Goal: Use online tool/utility: Utilize a website feature to perform a specific function

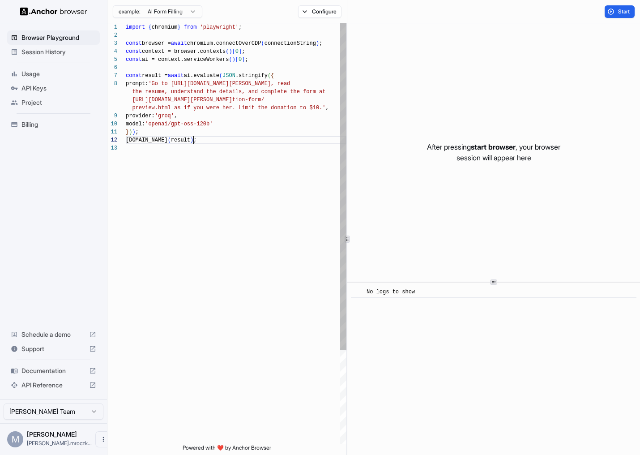
scroll to position [32, 0]
click at [210, 139] on div "import { chromium } from 'playwright' ; const browser = await chromium.connectO…" at bounding box center [236, 294] width 221 height 542
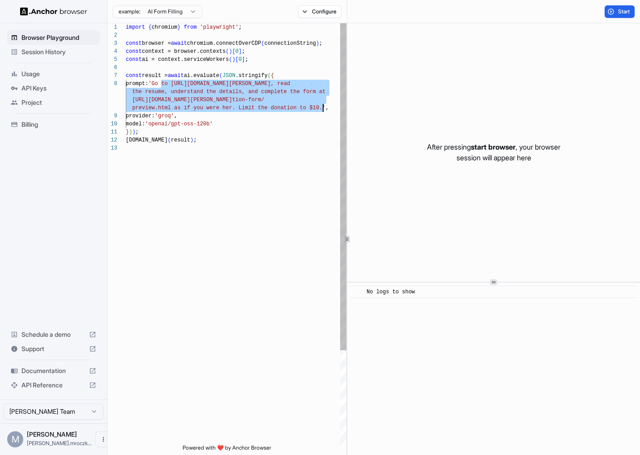
drag, startPoint x: 161, startPoint y: 86, endPoint x: 322, endPoint y: 112, distance: 163.3
click at [322, 112] on div "import { chromium } from 'playwright' ; const browser = await chromium.connectO…" at bounding box center [236, 294] width 221 height 542
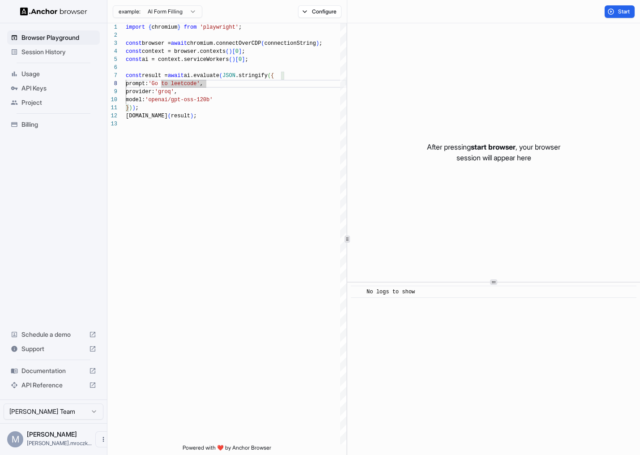
click at [177, 12] on html "**********" at bounding box center [320, 227] width 640 height 455
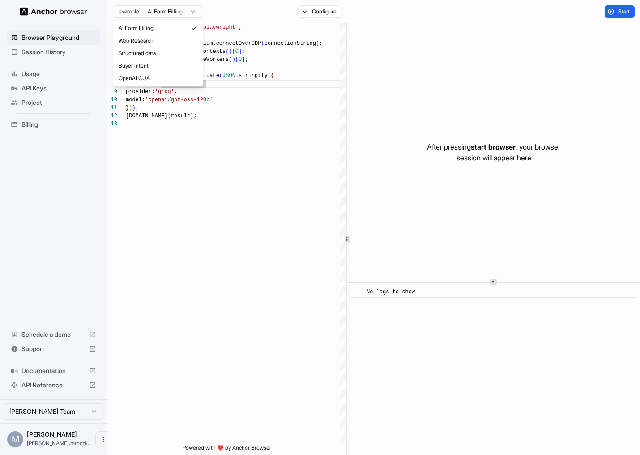
scroll to position [0, 0]
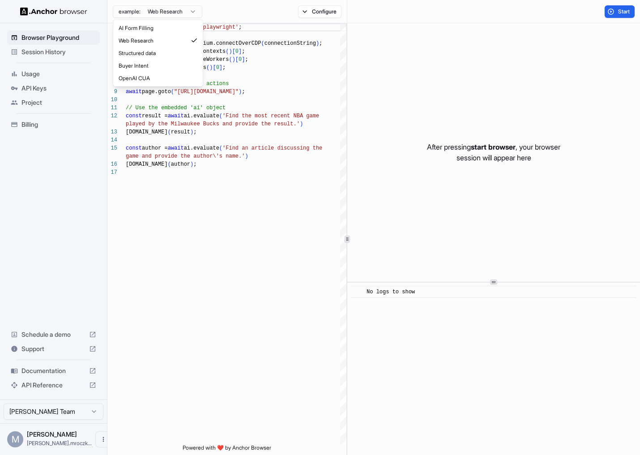
click at [197, 9] on html "Browser Playground Session History Usage API Keys Project Billing Schedule a de…" at bounding box center [320, 227] width 640 height 455
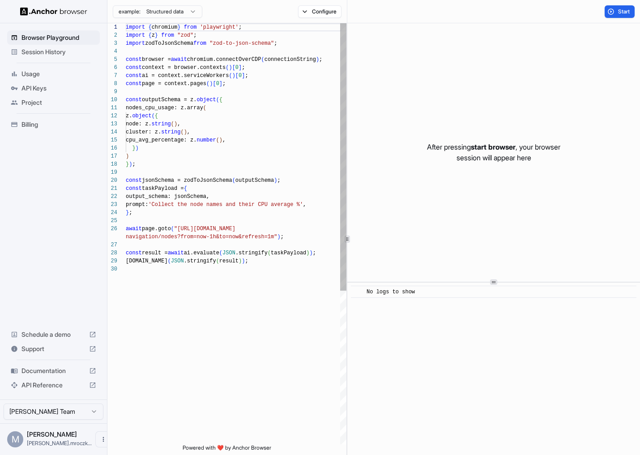
click at [266, 174] on div "import { chromium } from 'playwright' ; import { z } from "zod" ; import zodToJ…" at bounding box center [236, 354] width 221 height 663
click at [194, 14] on html "Browser Playground Session History Usage API Keys Project Billing Schedule a de…" at bounding box center [320, 227] width 640 height 455
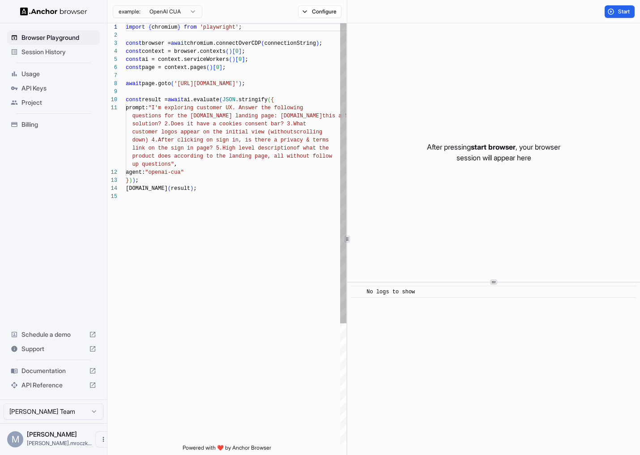
scroll to position [0, 0]
click at [191, 18] on div "example: OpenAI CUA" at bounding box center [154, 12] width 95 height 16
click at [190, 13] on html "Browser Playground Session History Usage API Keys Project Billing Schedule a de…" at bounding box center [320, 227] width 640 height 455
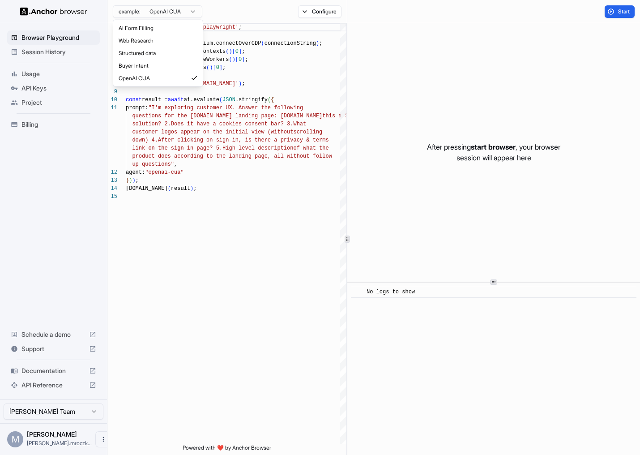
scroll to position [56, 0]
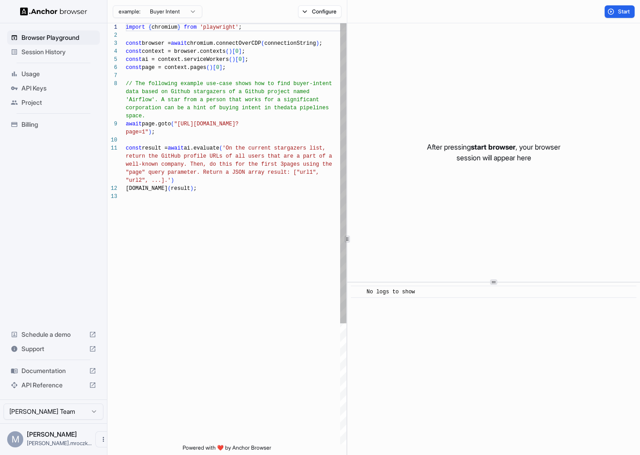
click at [171, 75] on div "import { chromium } from 'playwright' ; const browser = await chromium.connectO…" at bounding box center [236, 318] width 221 height 590
drag, startPoint x: 171, startPoint y: 86, endPoint x: 203, endPoint y: 113, distance: 42.3
click at [203, 110] on div "import { chromium } from 'playwright' ; const browser = await chromium.connectO…" at bounding box center [236, 318] width 221 height 590
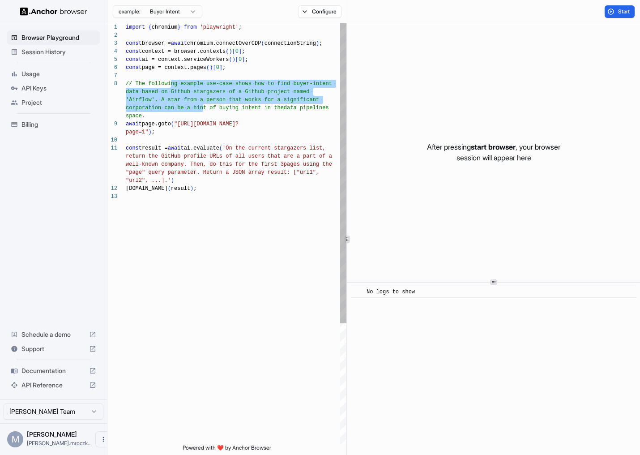
type textarea "**********"
click at [201, 171] on div "import { chromium } from 'playwright' ; const browser = await chromium.connectO…" at bounding box center [236, 318] width 221 height 590
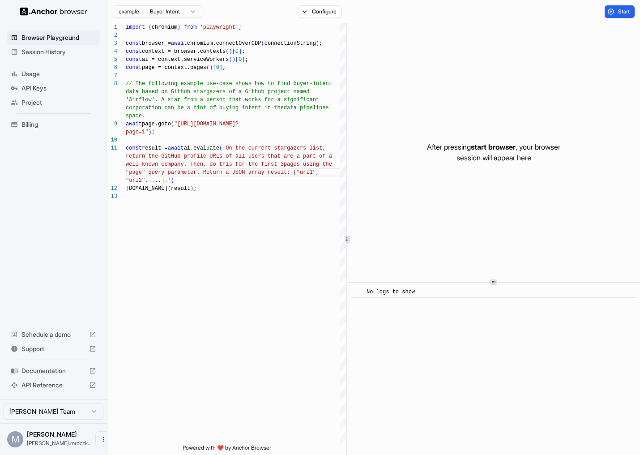
click at [67, 72] on span "Usage" at bounding box center [58, 73] width 75 height 9
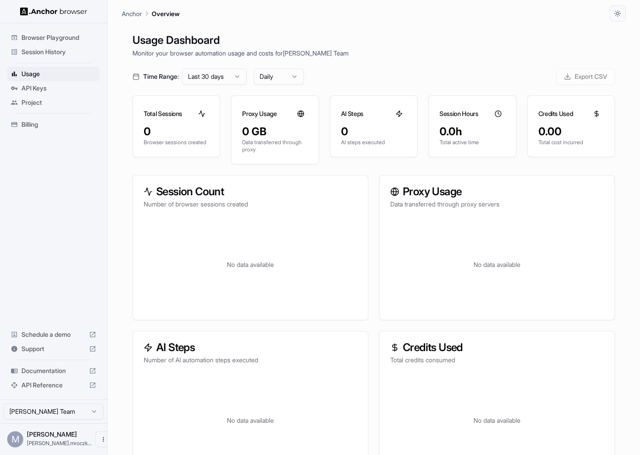
scroll to position [21, 0]
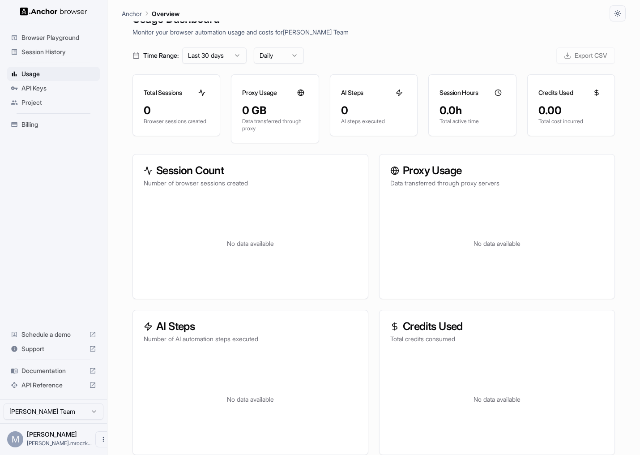
click at [57, 388] on span "API Reference" at bounding box center [53, 385] width 64 height 9
click at [37, 367] on span "Documentation" at bounding box center [53, 370] width 64 height 9
click at [50, 50] on span "Session History" at bounding box center [58, 51] width 75 height 9
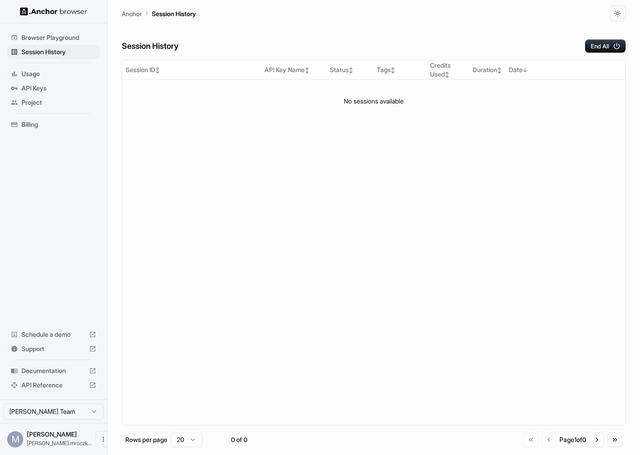
click at [67, 30] on ul "Browser Playground Session History Usage API Keys Project Billing" at bounding box center [54, 81] width 100 height 108
click at [67, 34] on span "Browser Playground" at bounding box center [58, 37] width 75 height 9
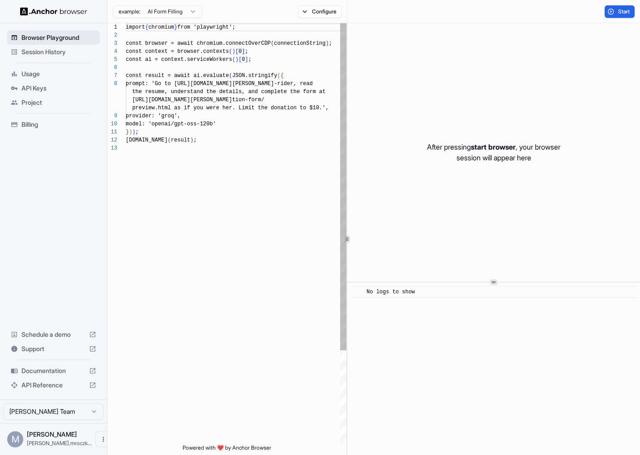
scroll to position [56, 0]
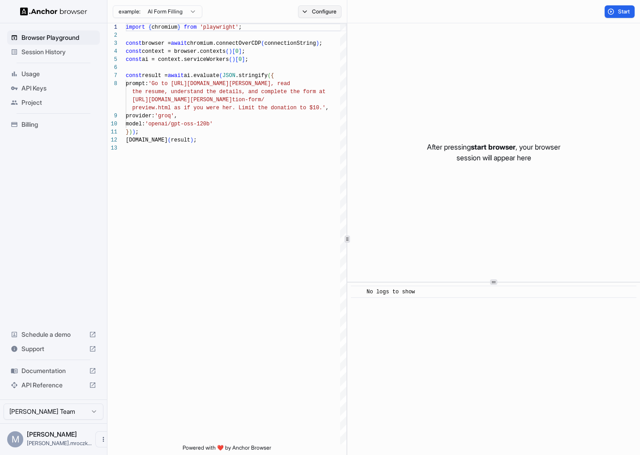
click at [327, 9] on button "Configure" at bounding box center [319, 11] width 43 height 13
click at [255, 22] on div "example: AI Form Filling Configure" at bounding box center [227, 11] width 240 height 23
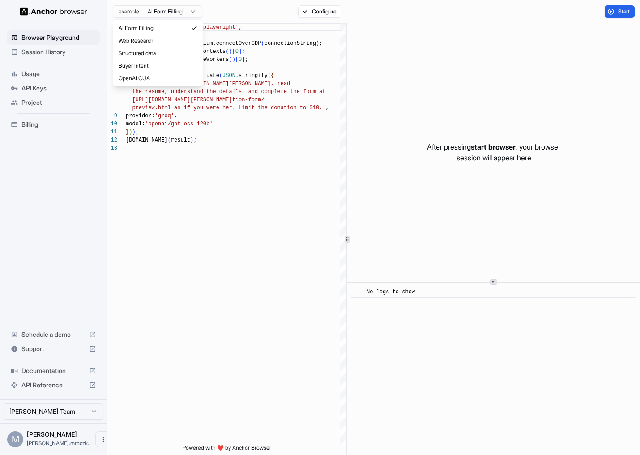
click at [193, 15] on html "Browser Playground Session History Usage API Keys Project Billing Schedule a de…" at bounding box center [320, 227] width 640 height 455
click at [188, 12] on html "Browser Playground Session History Usage API Keys Project Billing Schedule a de…" at bounding box center [320, 227] width 640 height 455
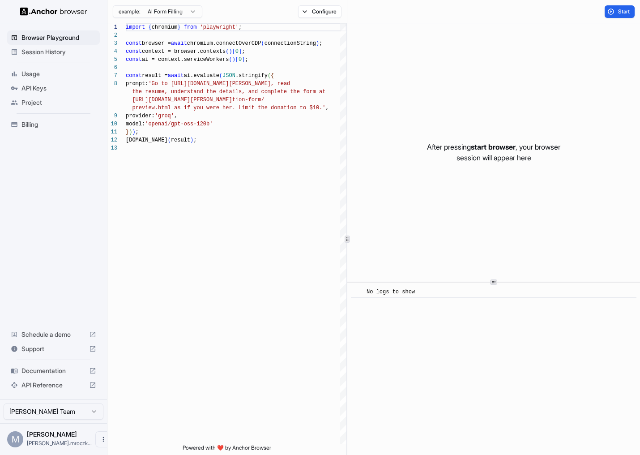
click at [73, 48] on span "Session History" at bounding box center [58, 51] width 75 height 9
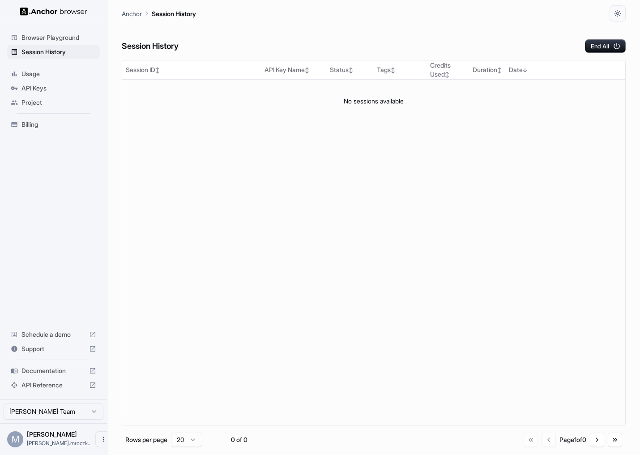
click at [64, 40] on span "Browser Playground" at bounding box center [58, 37] width 75 height 9
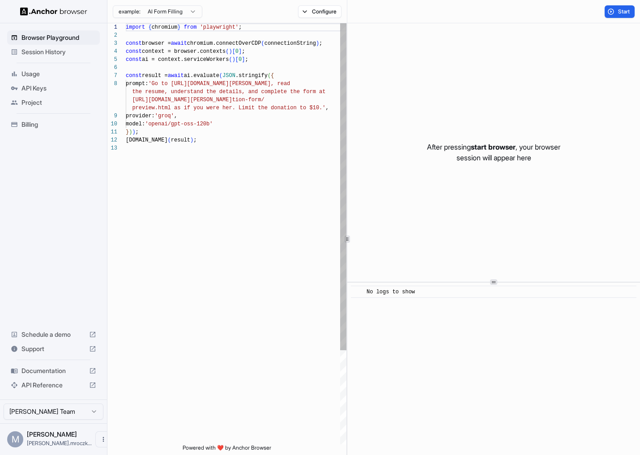
scroll to position [56, 0]
click at [278, 106] on div "import { chromium } from 'playwright' ; const browser = await chromium.connectO…" at bounding box center [236, 294] width 221 height 542
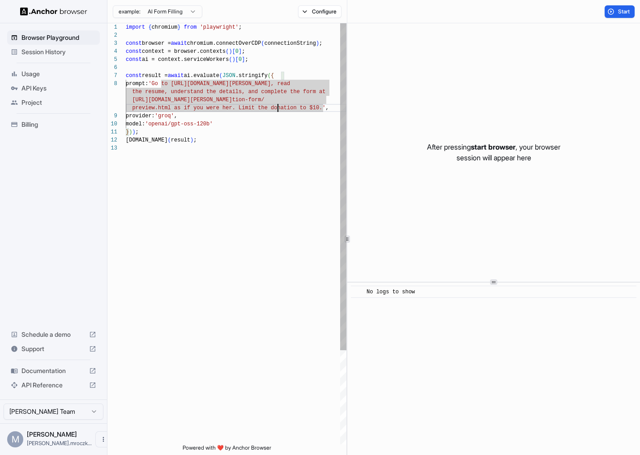
type textarea "**********"
click at [223, 99] on div "import { chromium } from 'playwright' ; const browser = await chromium.connectO…" at bounding box center [236, 294] width 221 height 542
click at [159, 81] on div "import { chromium } from 'playwright' ; const browser = await chromium.connectO…" at bounding box center [236, 294] width 221 height 542
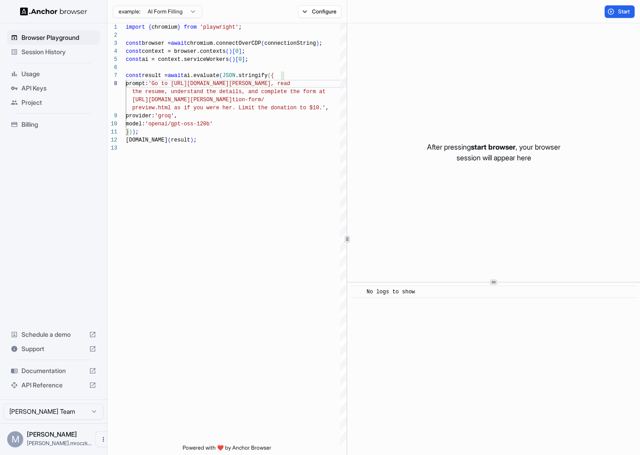
click at [180, 9] on html "Browser Playground Session History Usage API Keys Project Billing Schedule a de…" at bounding box center [320, 227] width 640 height 455
click at [63, 70] on span "Usage" at bounding box center [58, 73] width 75 height 9
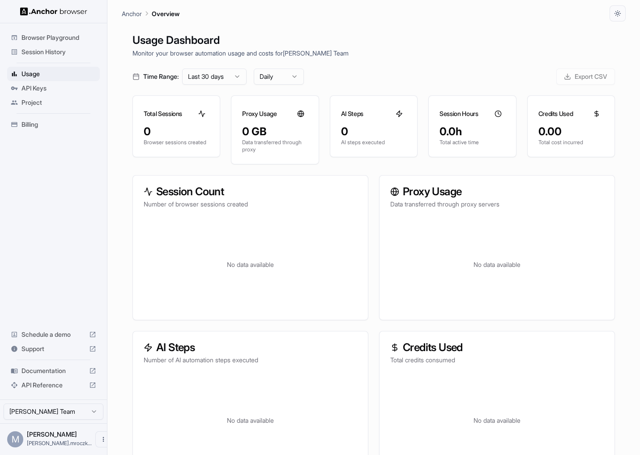
click at [60, 94] on div "API Keys" at bounding box center [53, 88] width 93 height 14
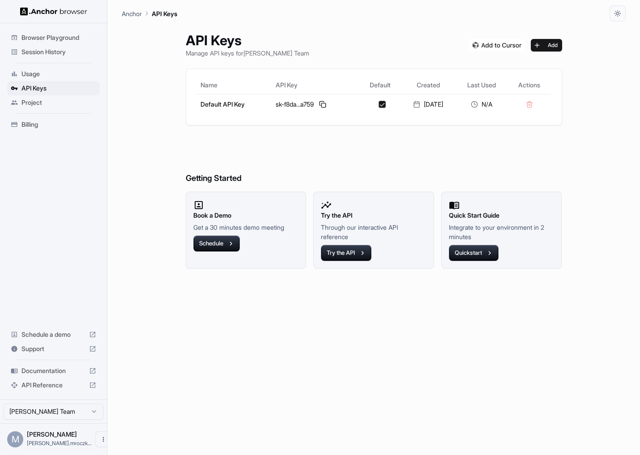
click at [59, 100] on span "Project" at bounding box center [58, 102] width 75 height 9
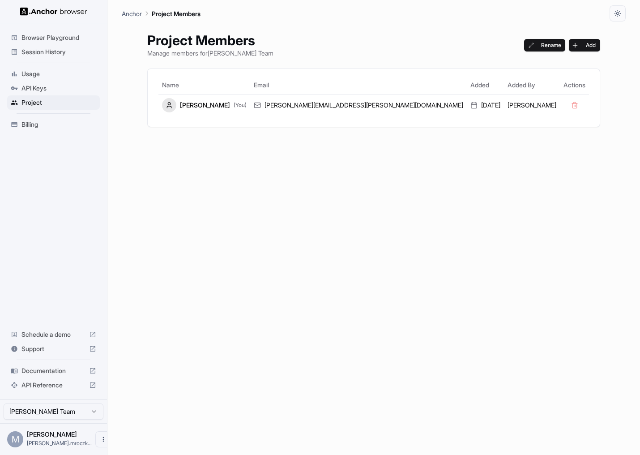
click at [59, 90] on span "API Keys" at bounding box center [58, 88] width 75 height 9
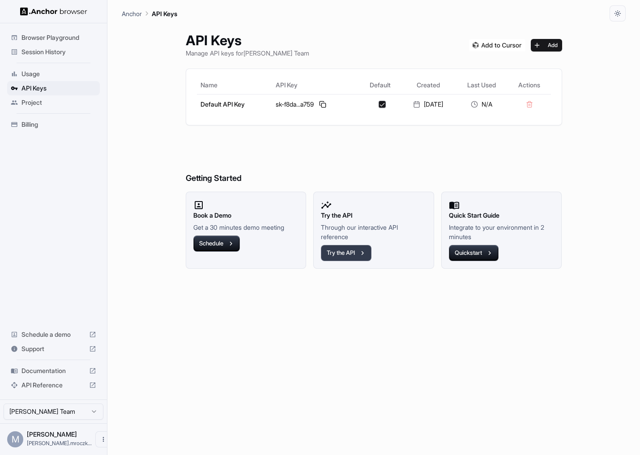
click at [341, 253] on button "Try the API" at bounding box center [346, 253] width 51 height 16
click at [47, 35] on span "Browser Playground" at bounding box center [58, 37] width 75 height 9
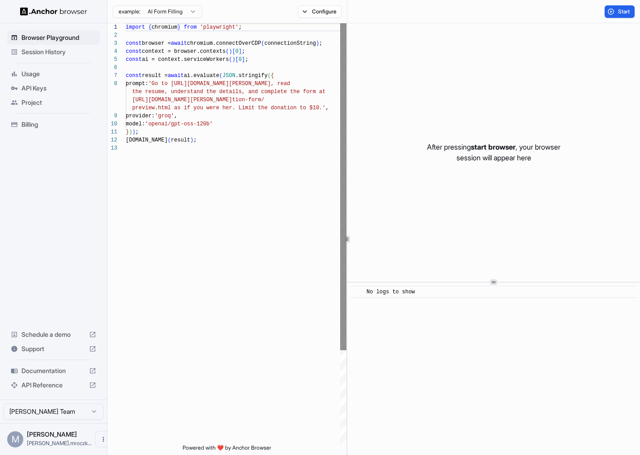
scroll to position [56, 0]
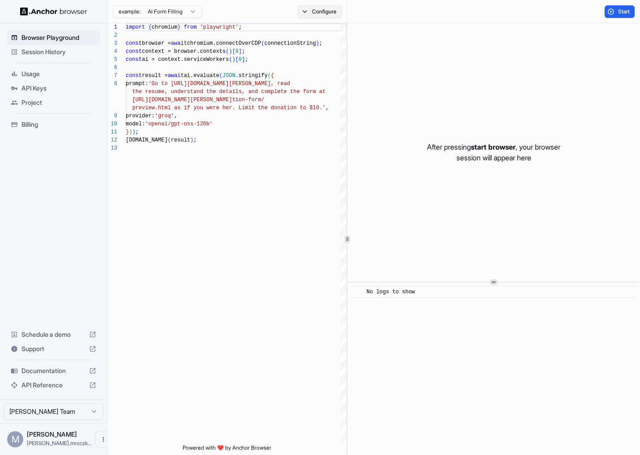
click at [312, 17] on button "Configure" at bounding box center [319, 11] width 43 height 13
click at [437, 88] on button "Select Profile..." at bounding box center [417, 90] width 90 height 13
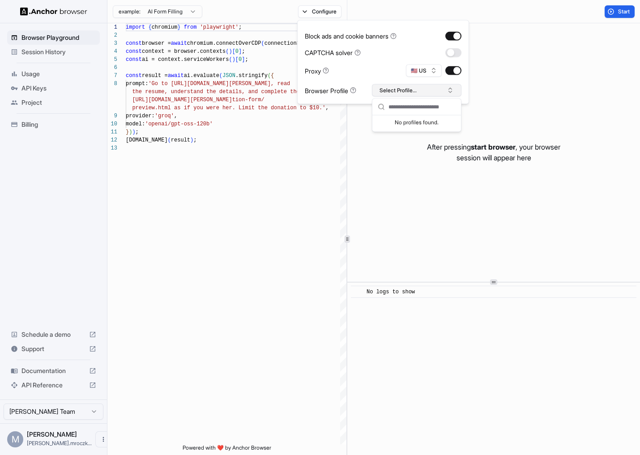
click at [447, 90] on button "Select Profile..." at bounding box center [417, 90] width 90 height 13
type textarea "**********"
click at [254, 157] on div "import { chromium } from 'playwright' ; const browser = await chromium.connectO…" at bounding box center [236, 294] width 221 height 542
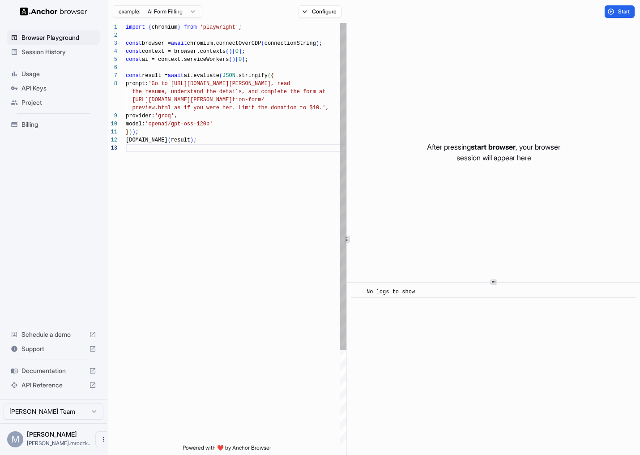
click at [251, 167] on div "import { chromium } from 'playwright' ; const browser = await chromium.connectO…" at bounding box center [236, 294] width 221 height 542
click at [218, 182] on div "import { chromium } from 'playwright' ; const browser = await chromium.connectO…" at bounding box center [236, 294] width 221 height 542
click at [618, 14] on span "Start" at bounding box center [624, 11] width 13 height 7
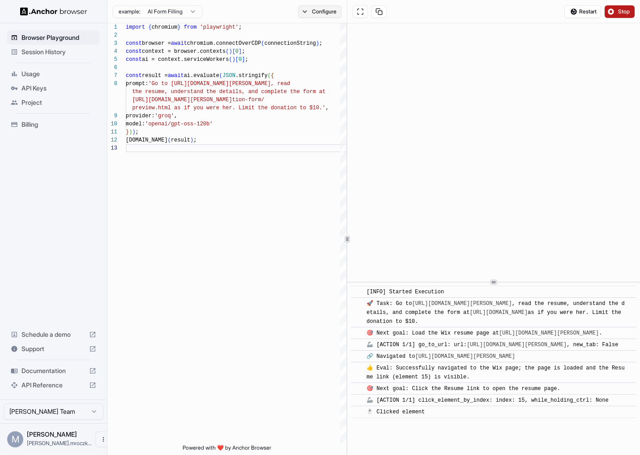
click at [326, 10] on button "Configure" at bounding box center [319, 11] width 43 height 13
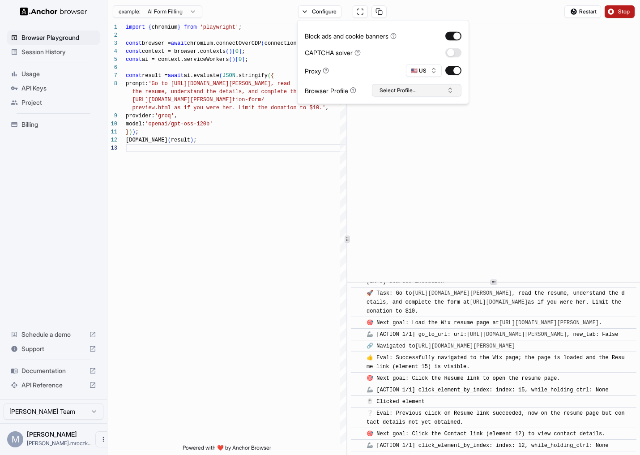
click at [403, 93] on button "Select Profile..." at bounding box center [417, 90] width 90 height 13
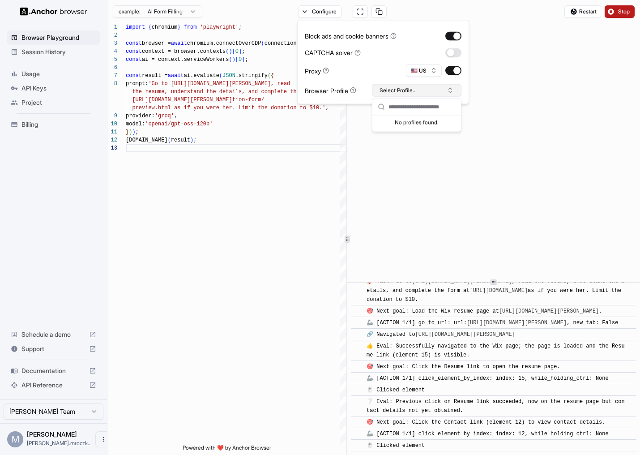
scroll to position [49, 0]
type input "*"
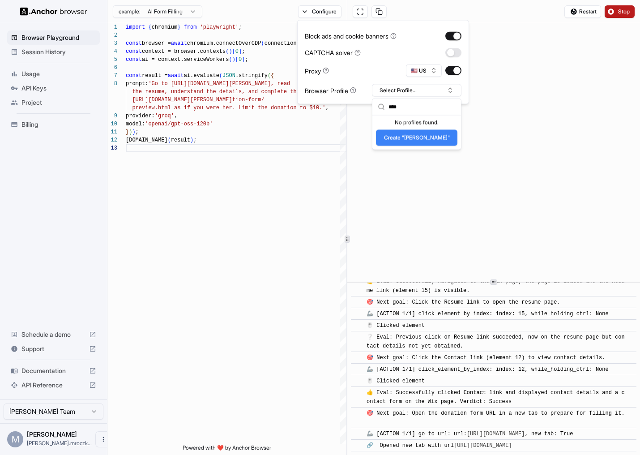
scroll to position [184, 0]
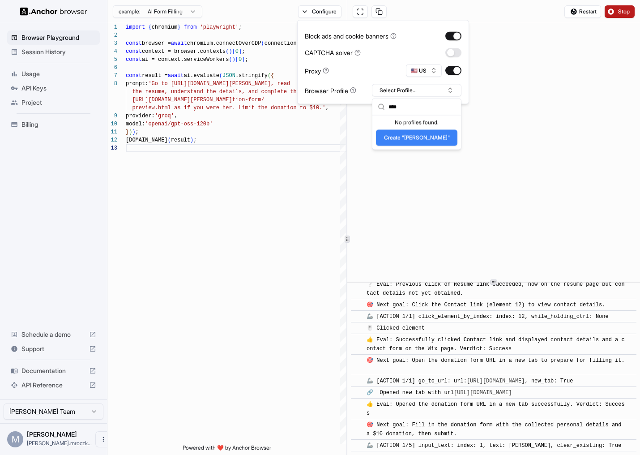
type input "****"
click at [620, 13] on span "Stop" at bounding box center [624, 11] width 13 height 7
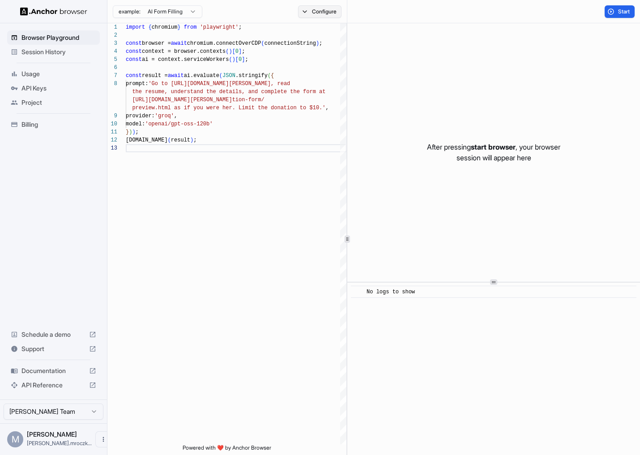
click at [326, 11] on button "Configure" at bounding box center [319, 11] width 43 height 13
click at [425, 93] on button "Select Profile..." at bounding box center [417, 90] width 90 height 13
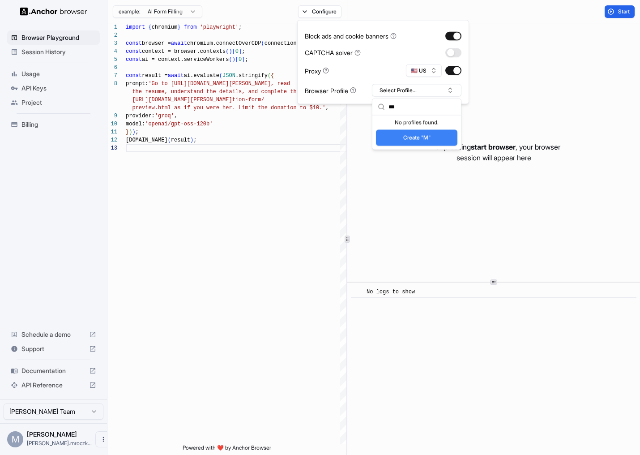
type input "****"
type input "********"
click at [415, 136] on button "Create "LeetCode"" at bounding box center [417, 138] width 82 height 16
click at [424, 178] on div "After pressing start browser , your browser session will appear here" at bounding box center [494, 152] width 293 height 258
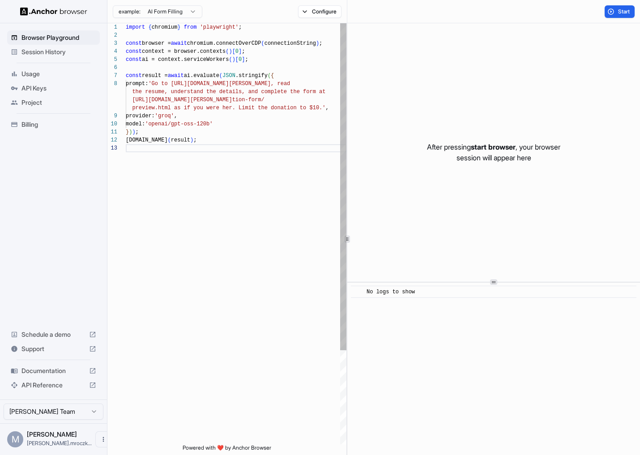
click at [219, 89] on div "import { chromium } from 'playwright' ; const browser = await chromium.connectO…" at bounding box center [236, 294] width 221 height 542
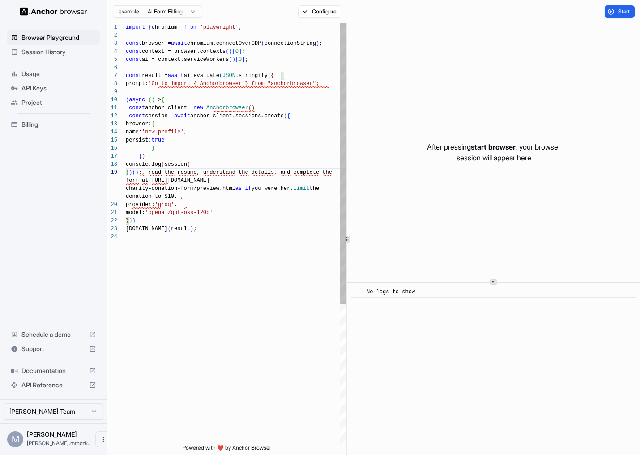
scroll to position [64, 0]
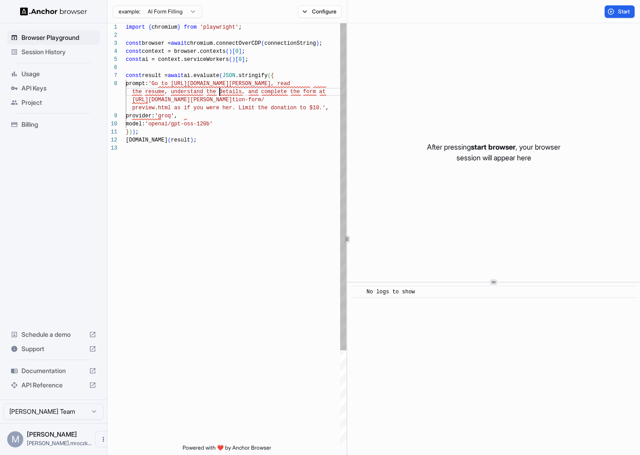
click at [219, 89] on div "import { chromium } from 'playwright' ; const browser = await chromium.connectO…" at bounding box center [236, 294] width 221 height 542
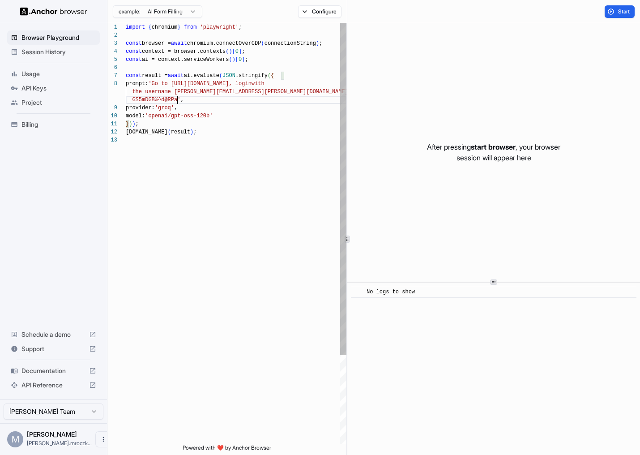
scroll to position [73, 0]
click at [280, 146] on div "import { chromium } from 'playwright' ; const browser = await chromium.connectO…" at bounding box center [236, 290] width 221 height 534
click at [626, 10] on span "Start" at bounding box center [624, 11] width 13 height 7
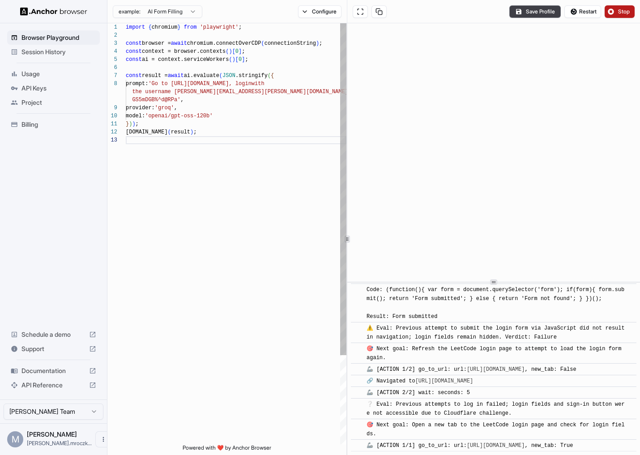
scroll to position [813, 0]
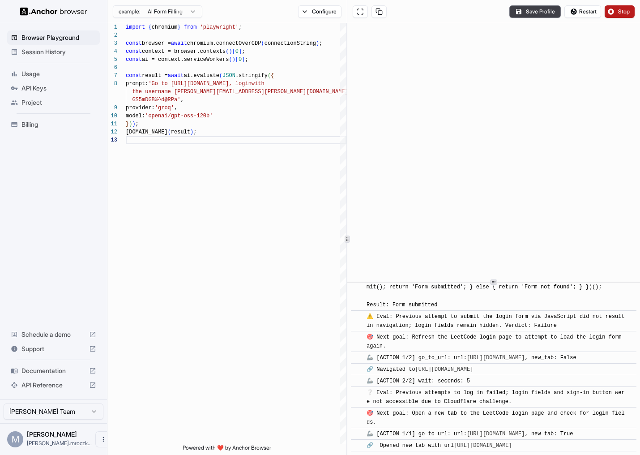
click at [620, 13] on span "Stop" at bounding box center [624, 11] width 13 height 7
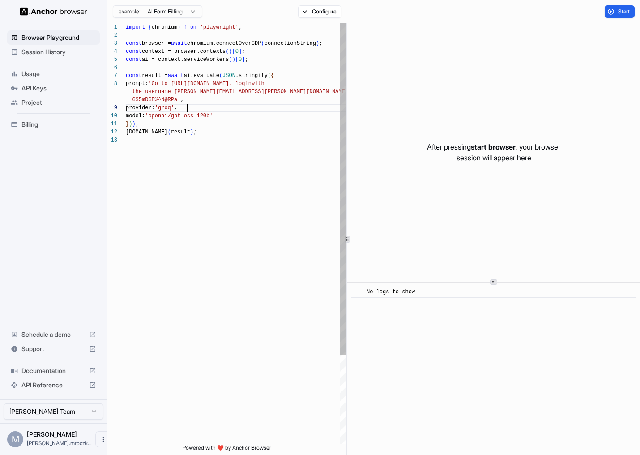
click at [230, 110] on div "import { chromium } from 'playwright' ; const browser = await chromium.connectO…" at bounding box center [236, 290] width 221 height 534
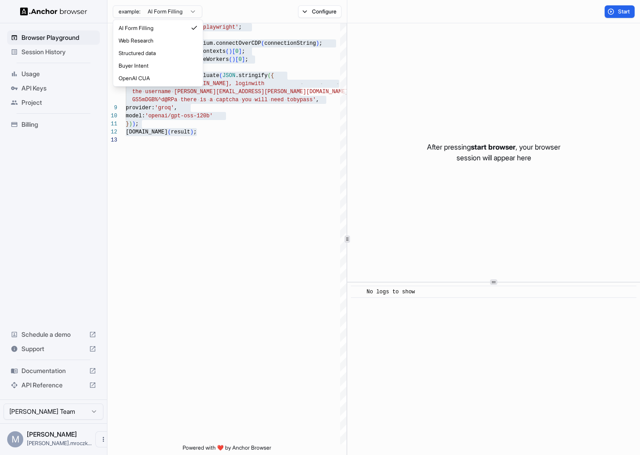
click at [193, 6] on html "Browser Playground Session History Usage API Keys Project Billing Schedule a de…" at bounding box center [320, 227] width 640 height 455
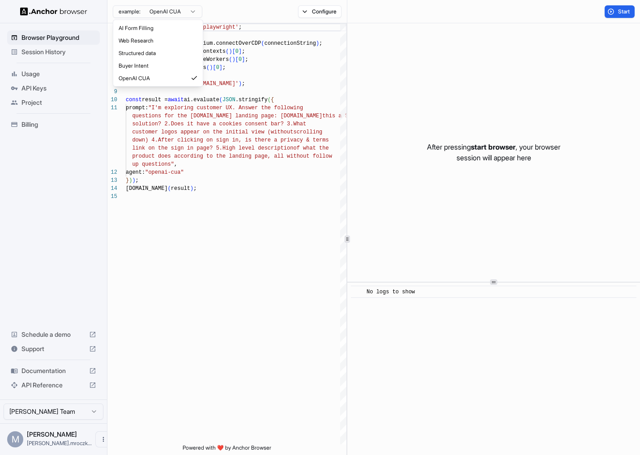
click at [180, 12] on html "Browser Playground Session History Usage API Keys Project Billing Schedule a de…" at bounding box center [320, 227] width 640 height 455
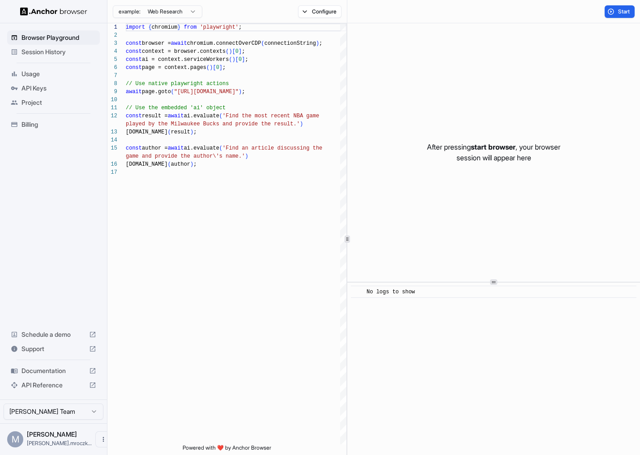
click at [199, 9] on html "Browser Playground Session History Usage API Keys Project Billing Schedule a de…" at bounding box center [320, 227] width 640 height 455
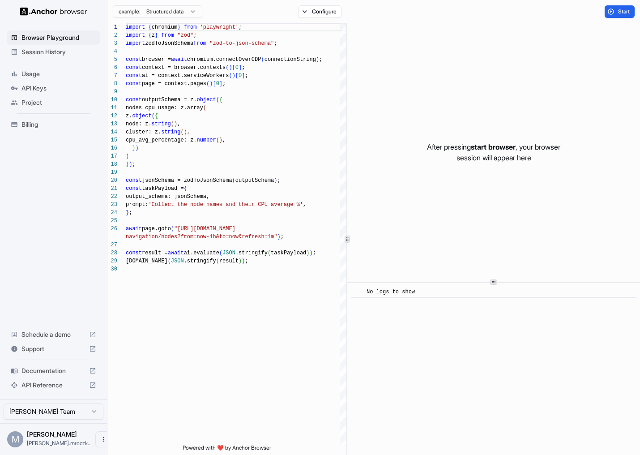
click at [189, 19] on div "example: Structured data Configure" at bounding box center [227, 11] width 240 height 23
click at [174, 14] on html "Browser Playground Session History Usage API Keys Project Billing Schedule a de…" at bounding box center [320, 227] width 640 height 455
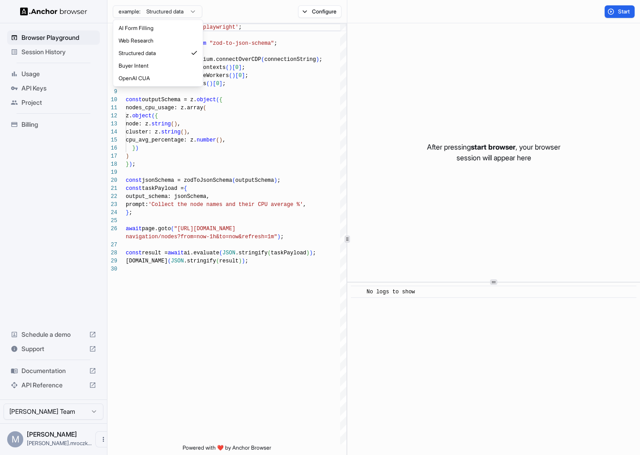
scroll to position [56, 0]
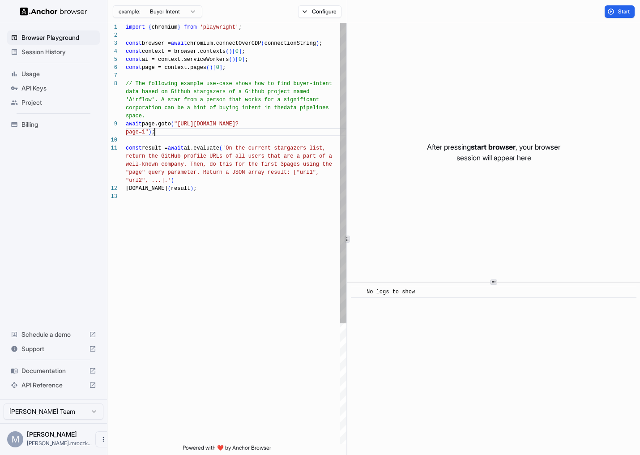
click at [234, 134] on div "import { chromium } from 'playwright' ; const browser = await chromium.connectO…" at bounding box center [236, 318] width 221 height 590
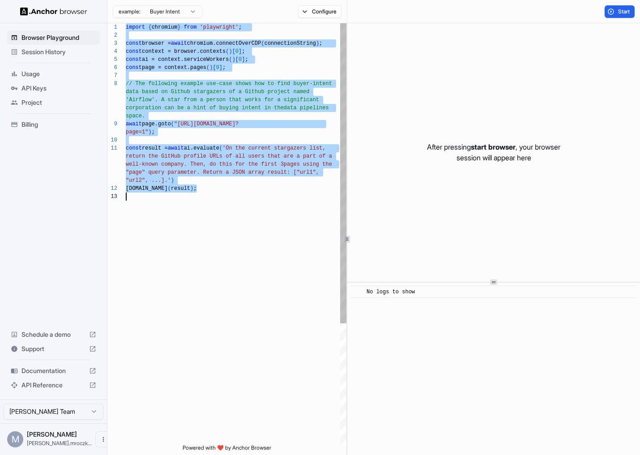
scroll to position [32, 0]
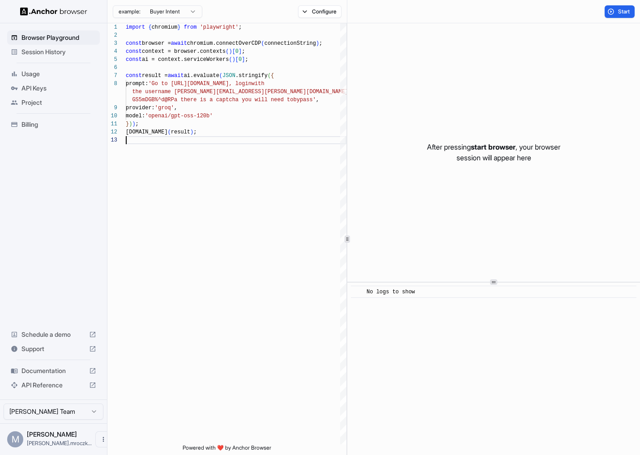
click at [181, 5] on html "**********" at bounding box center [320, 227] width 640 height 455
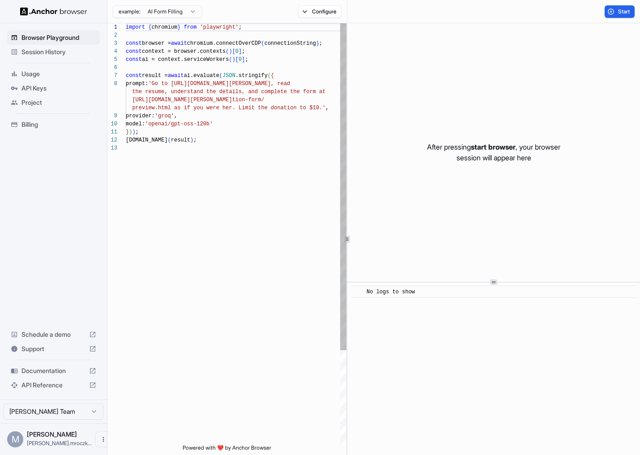
scroll to position [0, 0]
click at [202, 107] on div "import { chromium } from 'playwright' ; const browser = await chromium.connectO…" at bounding box center [236, 294] width 221 height 542
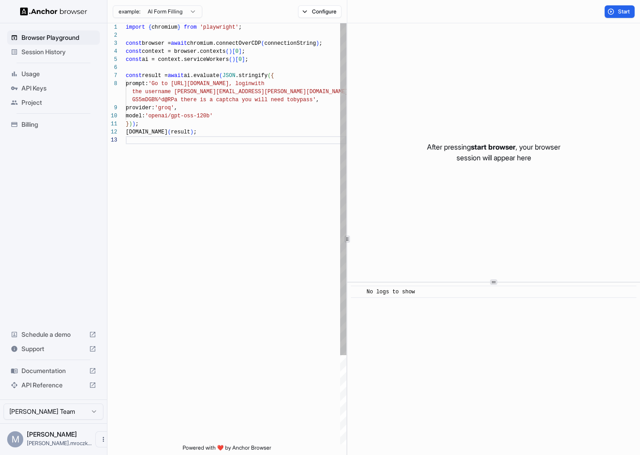
click at [220, 118] on div "import { chromium } from 'playwright' ; const browser = await chromium.connectO…" at bounding box center [236, 290] width 221 height 534
click at [297, 94] on div "import { chromium } from 'playwright' ; const browser = await chromium.connectO…" at bounding box center [236, 290] width 221 height 534
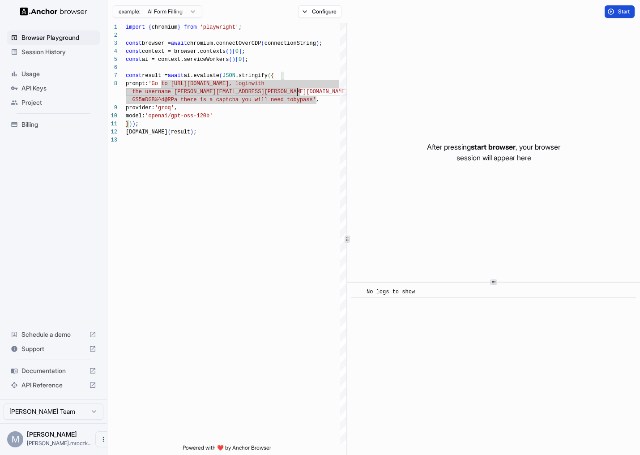
click at [624, 12] on span "Start" at bounding box center [624, 11] width 13 height 7
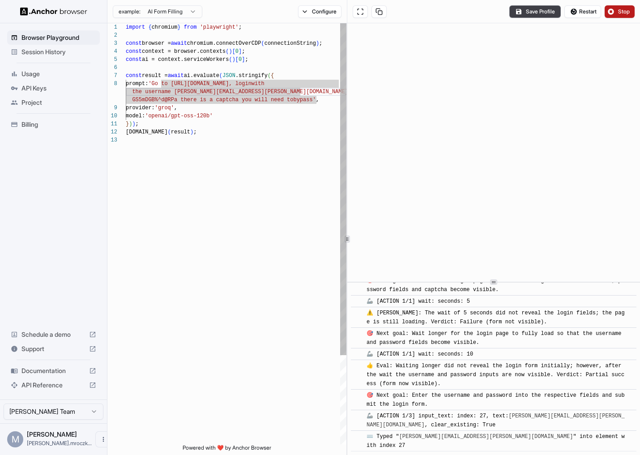
scroll to position [73, 0]
click at [283, 103] on div "import { chromium } from 'playwright' ; const browser = await chromium.connectO…" at bounding box center [236, 290] width 221 height 534
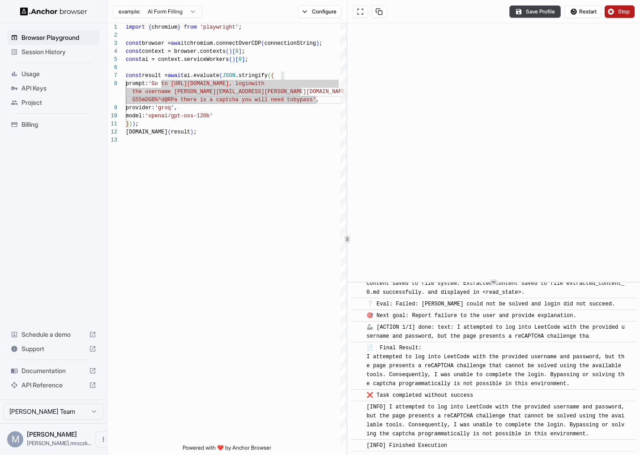
scroll to position [704, 0]
click at [528, 9] on button "Save Profile" at bounding box center [535, 11] width 51 height 13
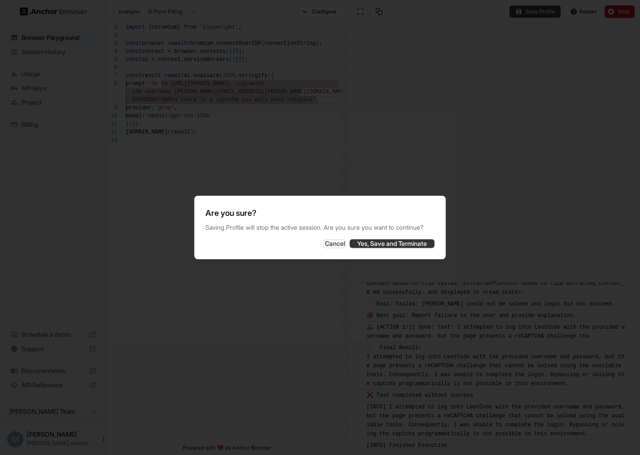
click at [382, 248] on button "Yes, Save and Terminate" at bounding box center [392, 243] width 85 height 9
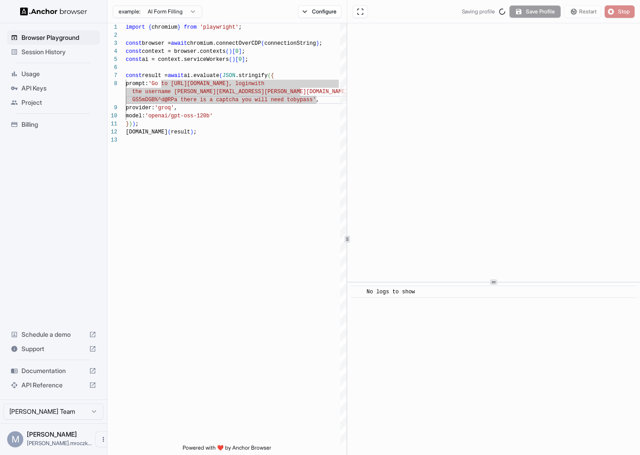
scroll to position [0, 0]
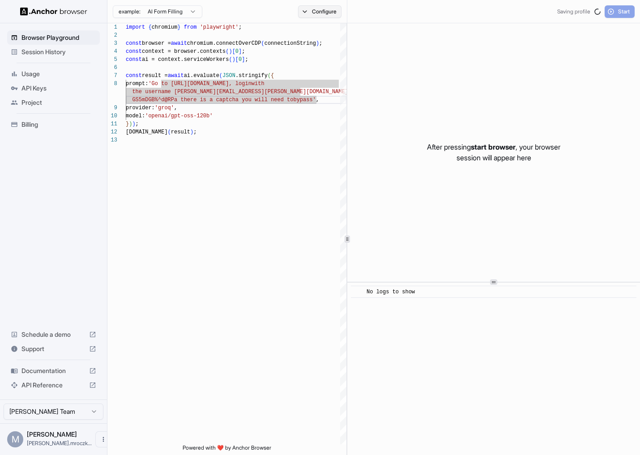
click at [317, 9] on button "Configure" at bounding box center [319, 11] width 43 height 13
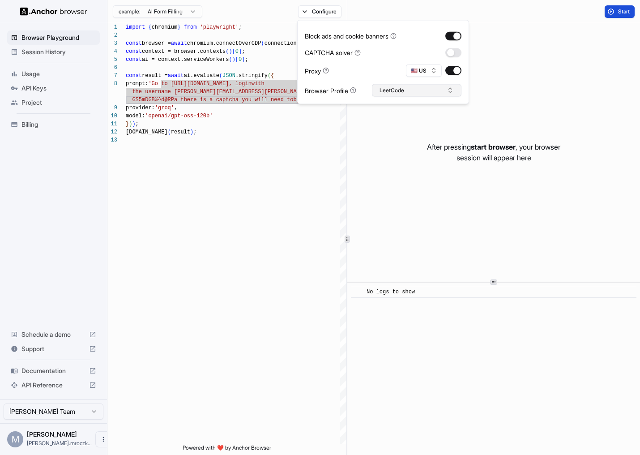
click at [449, 91] on button "LeetCode" at bounding box center [417, 90] width 90 height 13
click at [463, 90] on div "Block ads and cookie banners CAPTCHA solver Proxy 🇺🇸 US Browser Profile LeetCode" at bounding box center [383, 62] width 172 height 84
click at [206, 225] on div "import { chromium } from 'playwright' ; const browser = await chromium.connectO…" at bounding box center [236, 290] width 221 height 534
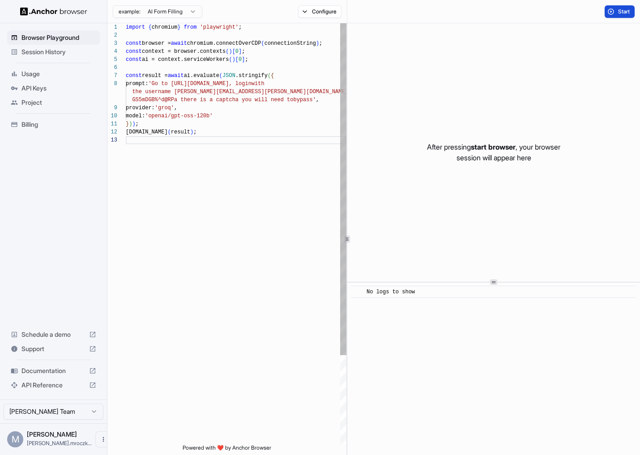
click at [202, 91] on div "import { chromium } from 'playwright' ; const browser = await chromium.connectO…" at bounding box center [236, 290] width 221 height 534
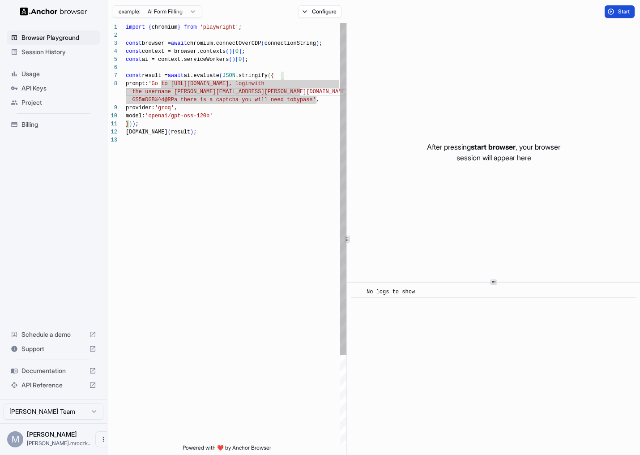
scroll to position [56, 0]
click at [167, 84] on div "import { chromium } from 'playwright' ; const browser = await chromium.connectO…" at bounding box center [236, 290] width 221 height 534
click at [193, 94] on div "import { chromium } from 'playwright' ; const browser = await chromium.connectO…" at bounding box center [236, 290] width 221 height 534
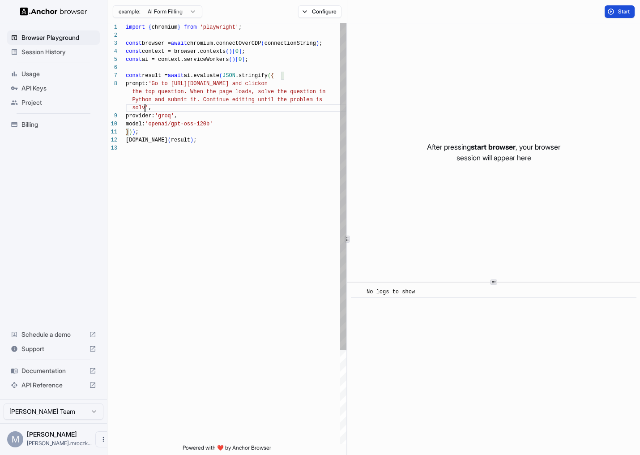
scroll to position [0, 0]
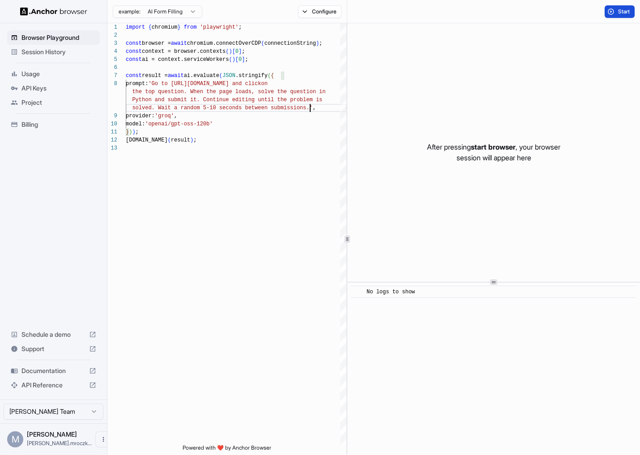
type textarea "**********"
click at [620, 12] on span "Start" at bounding box center [624, 11] width 13 height 7
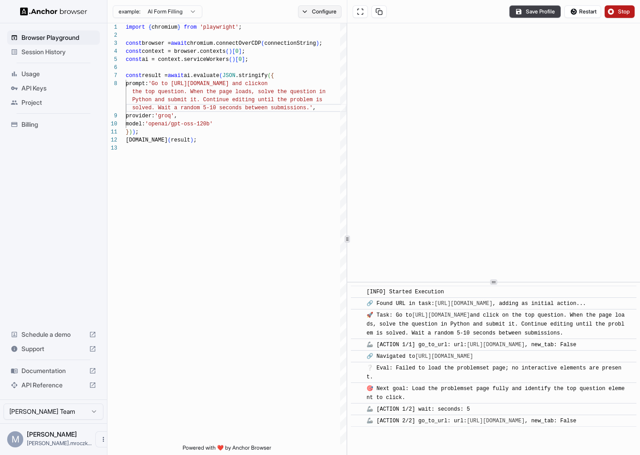
scroll to position [11, 0]
click at [325, 14] on button "Configure" at bounding box center [319, 11] width 43 height 13
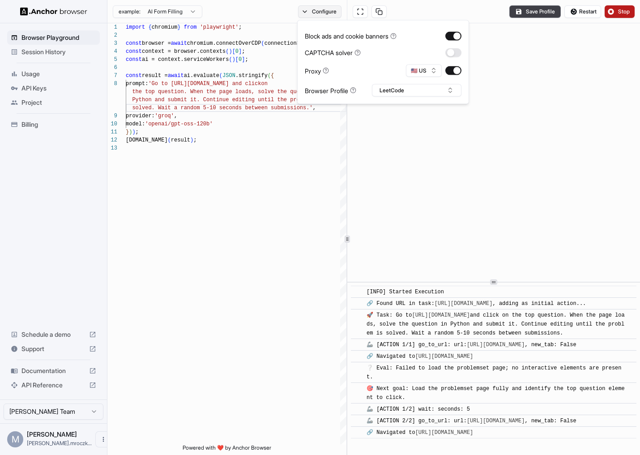
click at [325, 14] on button "Configure" at bounding box center [319, 11] width 43 height 13
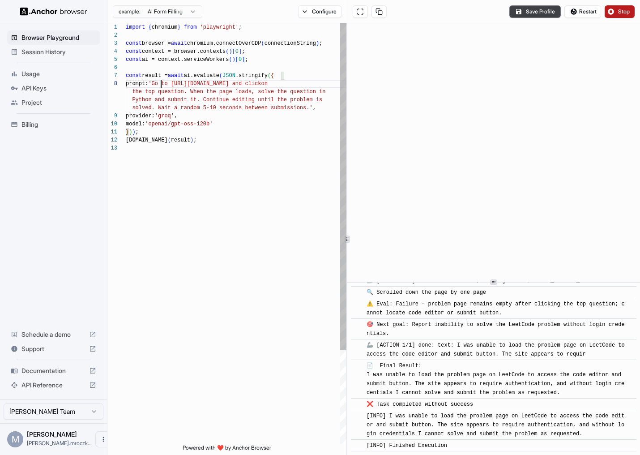
scroll to position [56, 0]
drag, startPoint x: 162, startPoint y: 83, endPoint x: 189, endPoint y: 92, distance: 28.3
click at [189, 92] on div "import { chromium } from 'playwright' ; const browser = await chromium.connectO…" at bounding box center [236, 294] width 221 height 542
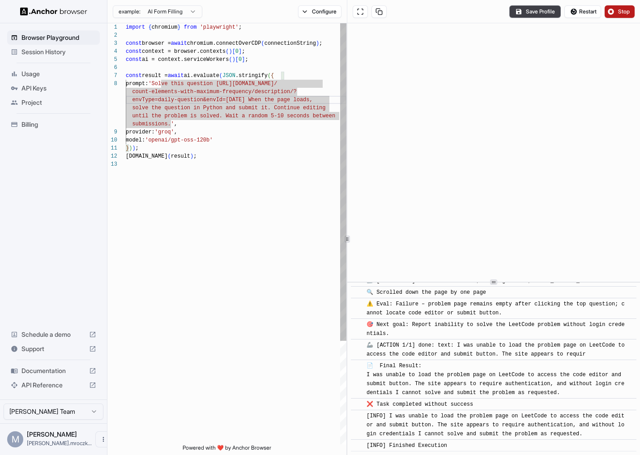
click at [189, 118] on div "import { chromium } from 'playwright' ; const browser = await chromium.connectO…" at bounding box center [236, 302] width 221 height 558
type textarea "**********"
click at [624, 13] on span "Stop" at bounding box center [624, 11] width 13 height 7
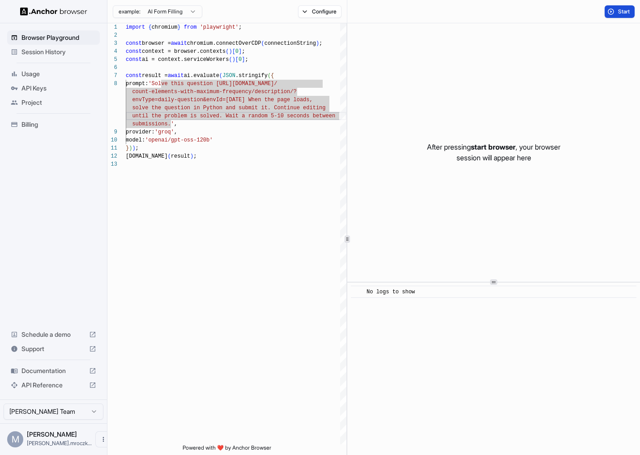
click at [623, 12] on span "Start" at bounding box center [624, 11] width 13 height 7
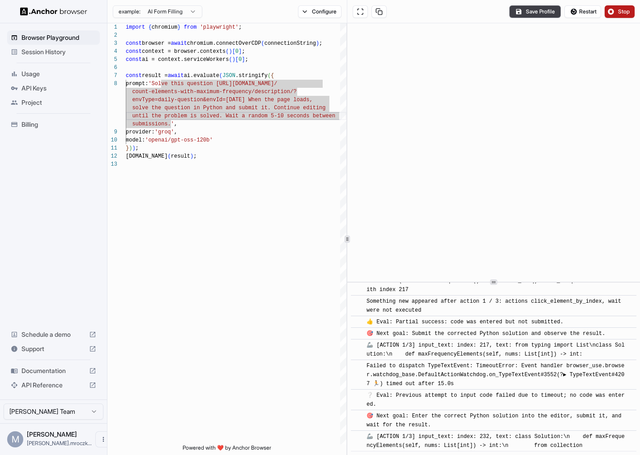
scroll to position [517, 0]
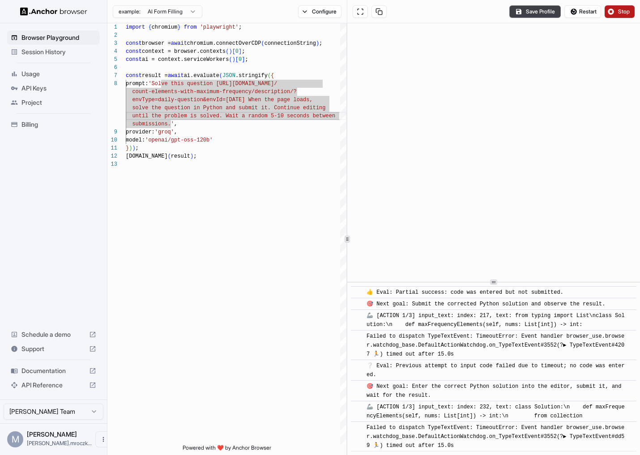
click at [622, 10] on span "Stop" at bounding box center [624, 11] width 13 height 7
